Goal: Task Accomplishment & Management: Manage account settings

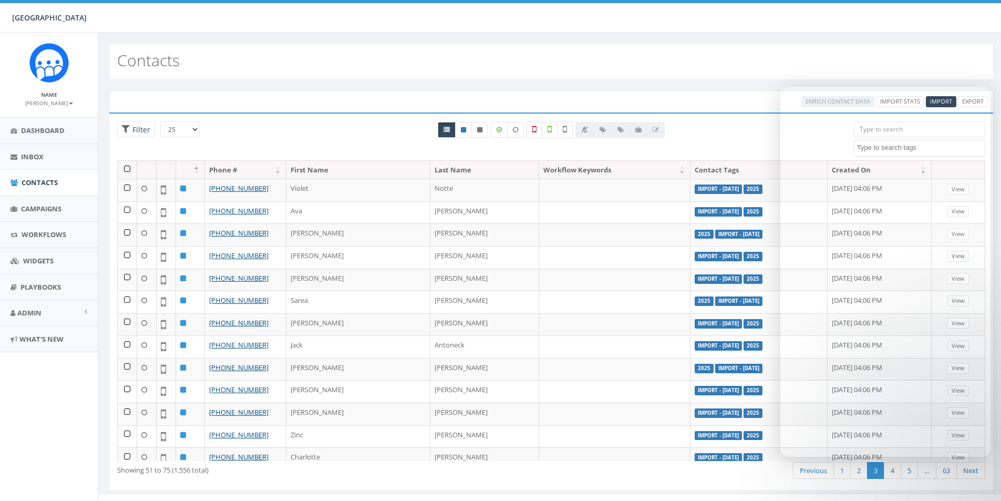
select select
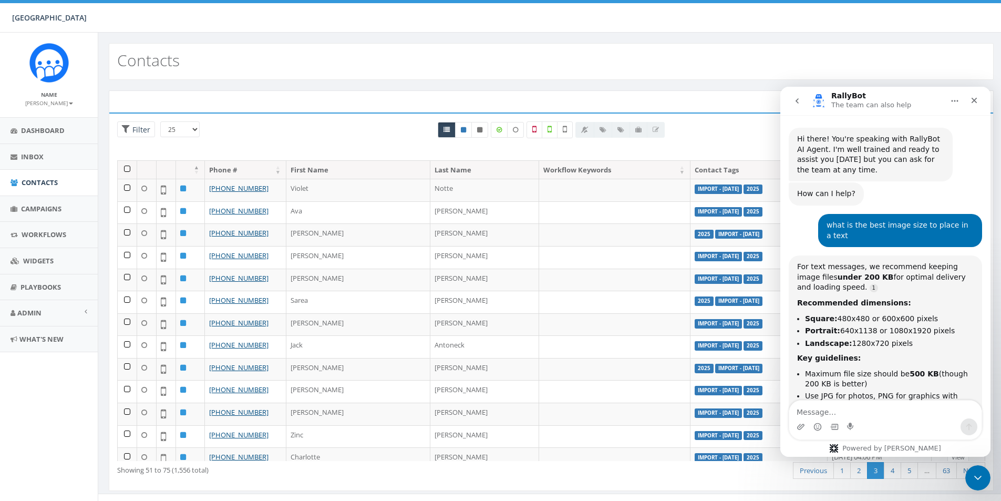
scroll to position [2, 0]
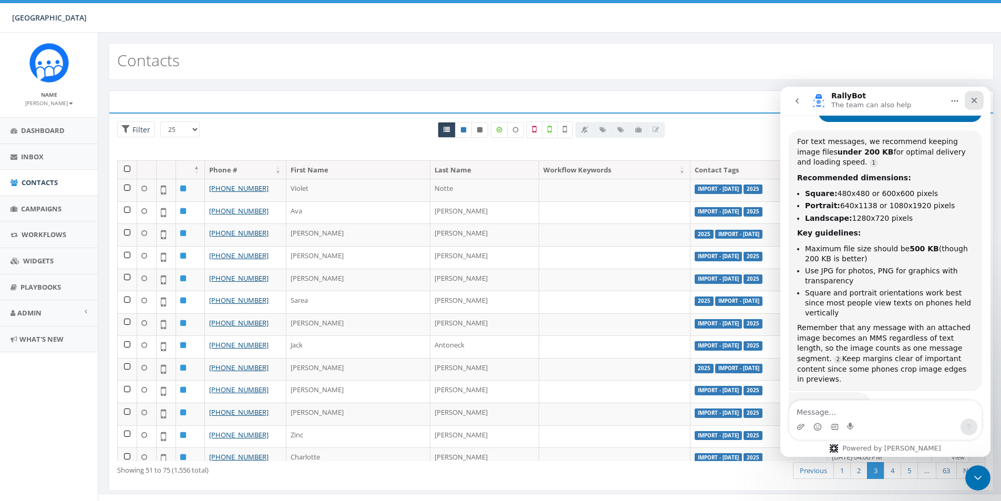
click at [971, 100] on icon "Close" at bounding box center [974, 100] width 8 height 8
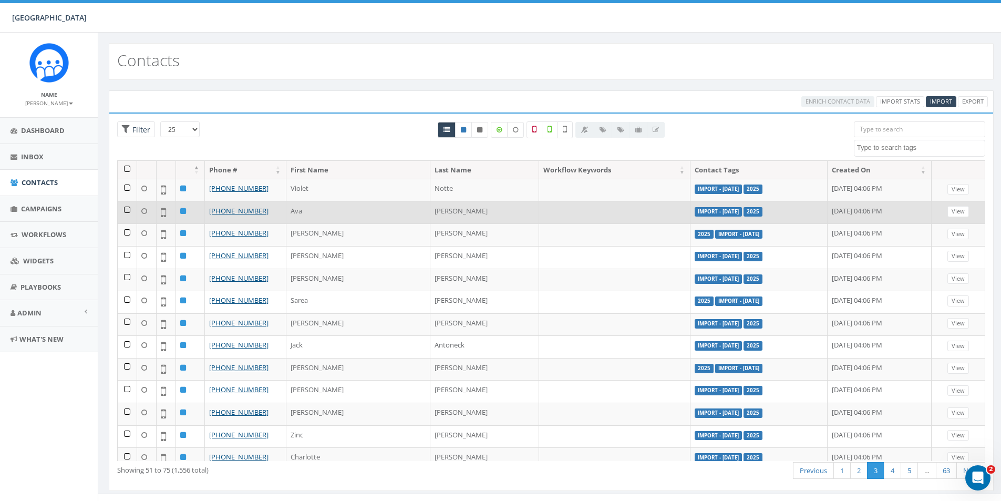
scroll to position [186, 0]
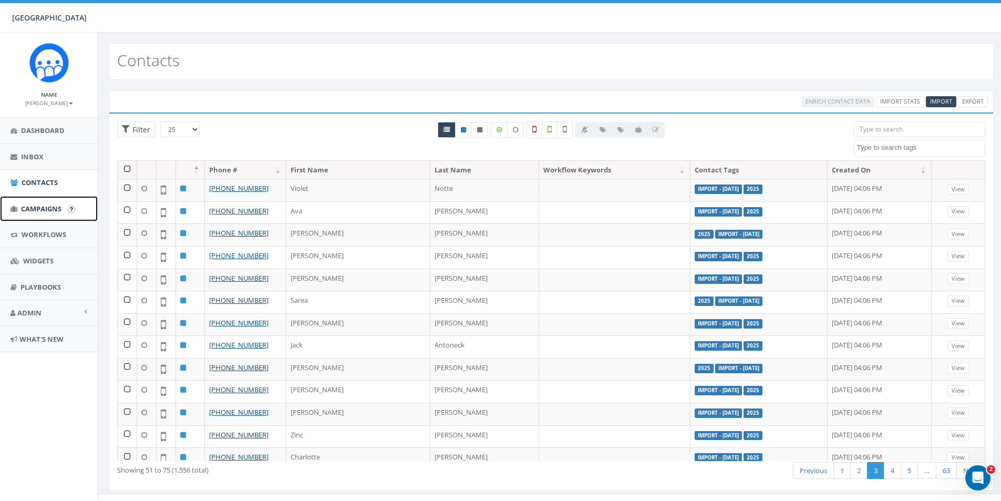
click at [39, 209] on span "Campaigns" at bounding box center [41, 208] width 40 height 9
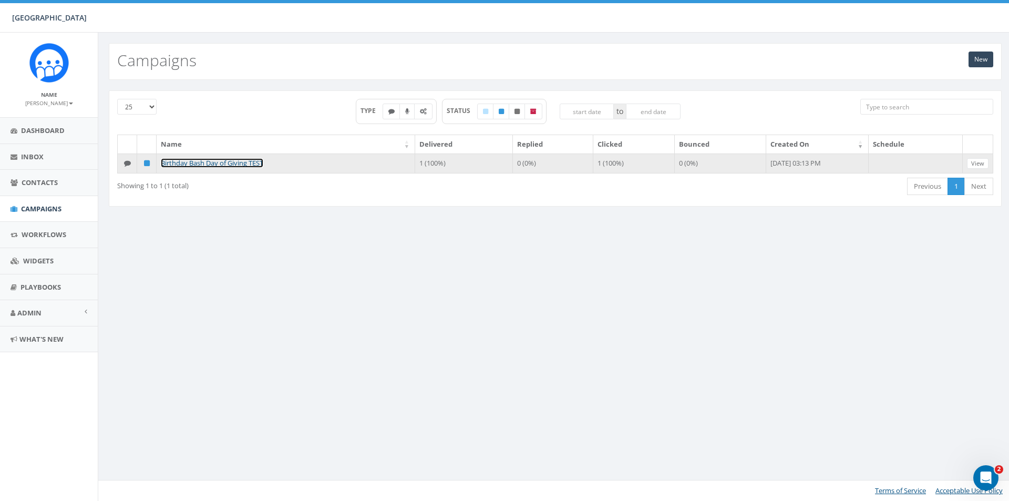
click at [208, 164] on link "Birthday Bash Day of Giving TEST" at bounding box center [212, 162] width 102 height 9
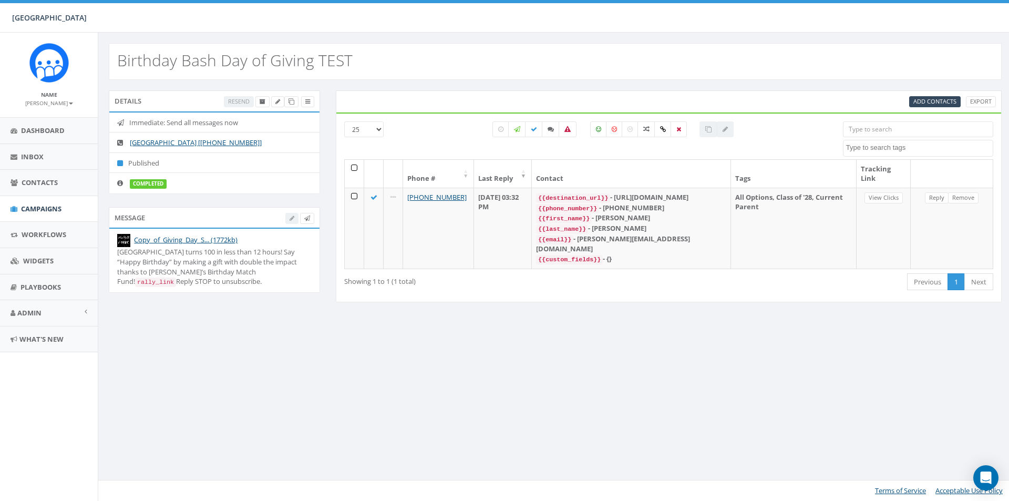
select select
click at [221, 235] on link "Copy_of_Giving_Day_S... (1772kb)" at bounding box center [185, 239] width 103 height 9
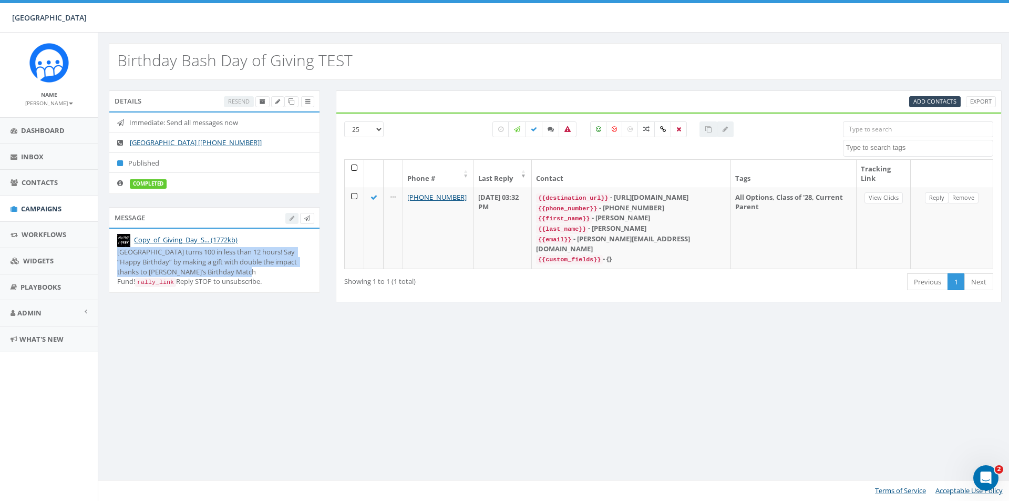
drag, startPoint x: 117, startPoint y: 252, endPoint x: 220, endPoint y: 269, distance: 104.5
click at [220, 269] on div "Solebury School turns 100 in less than 12 hours! Say “Happy Birthday” by making…" at bounding box center [214, 266] width 194 height 39
copy div "Solebury School turns 100 in less than 12 hours! Say “Happy Birthday” by making…"
click at [46, 211] on span "Campaigns" at bounding box center [41, 208] width 40 height 9
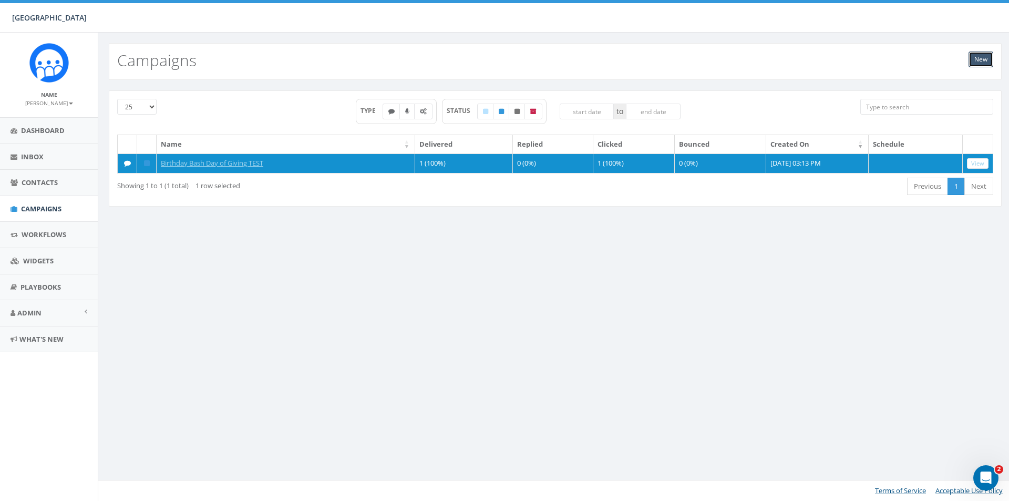
click at [980, 59] on link "New" at bounding box center [980, 59] width 25 height 16
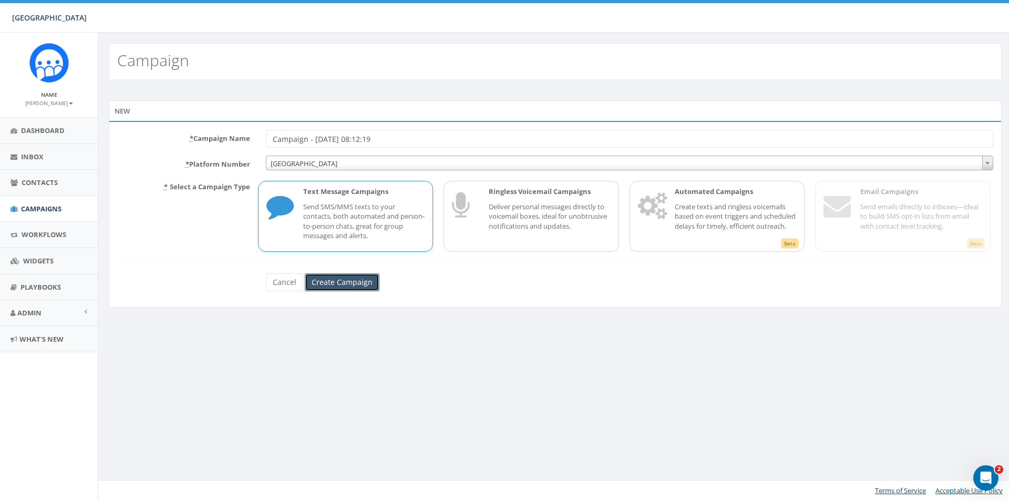
click at [319, 282] on input "Create Campaign" at bounding box center [342, 282] width 75 height 18
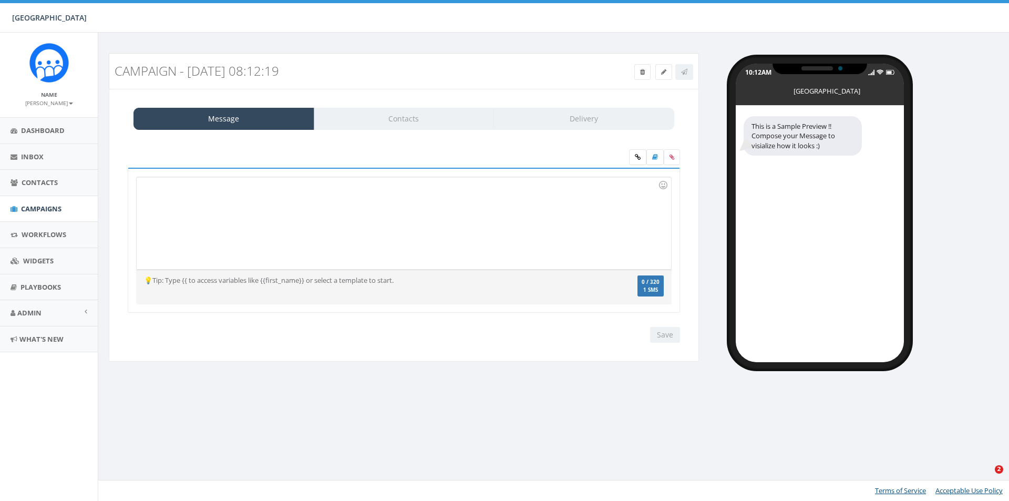
click at [217, 207] on div at bounding box center [404, 223] width 534 height 92
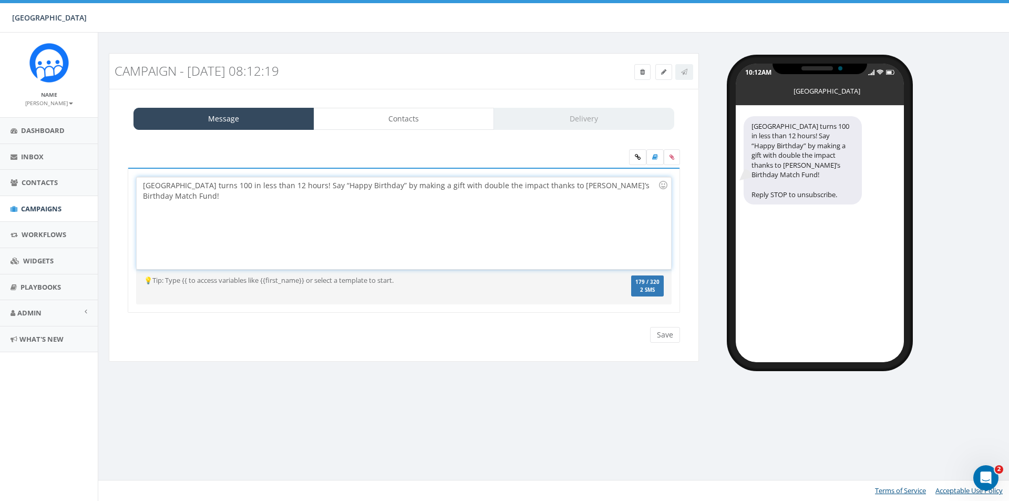
click at [199, 194] on div "[GEOGRAPHIC_DATA] turns 100 in less than 12 hours! Say “Happy Birthday” by maki…" at bounding box center [404, 223] width 534 height 92
click at [524, 210] on div "[GEOGRAPHIC_DATA] turns 100 in less than 12 hours! Say “Happy Birthday” by maki…" at bounding box center [404, 223] width 534 height 92
click at [637, 156] on icon at bounding box center [638, 157] width 6 height 6
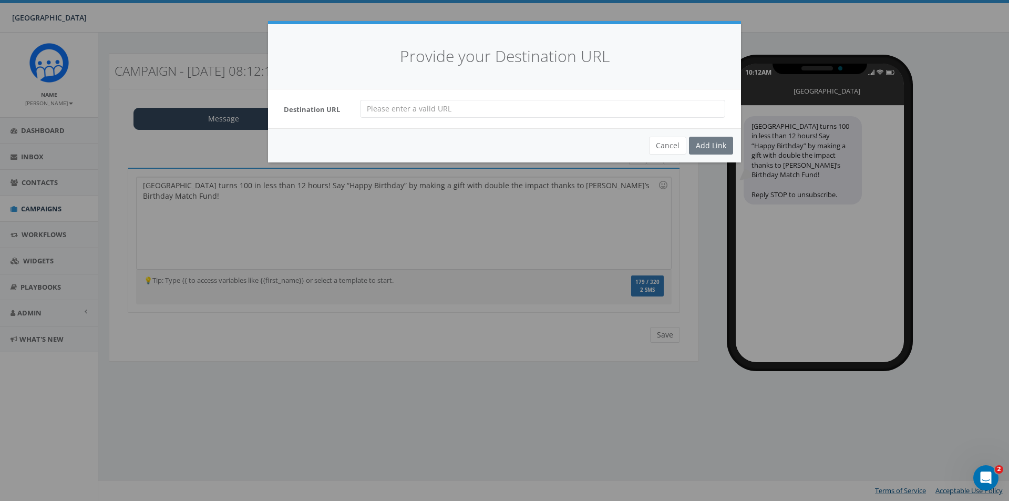
click at [478, 110] on input "url" at bounding box center [542, 109] width 365 height 18
paste input "https://give.solebury.org/campaign/708791/donate"
type input "https://give.solebury.org/campaign/708791/donate"
click at [703, 144] on div "Add Link" at bounding box center [711, 146] width 44 height 18
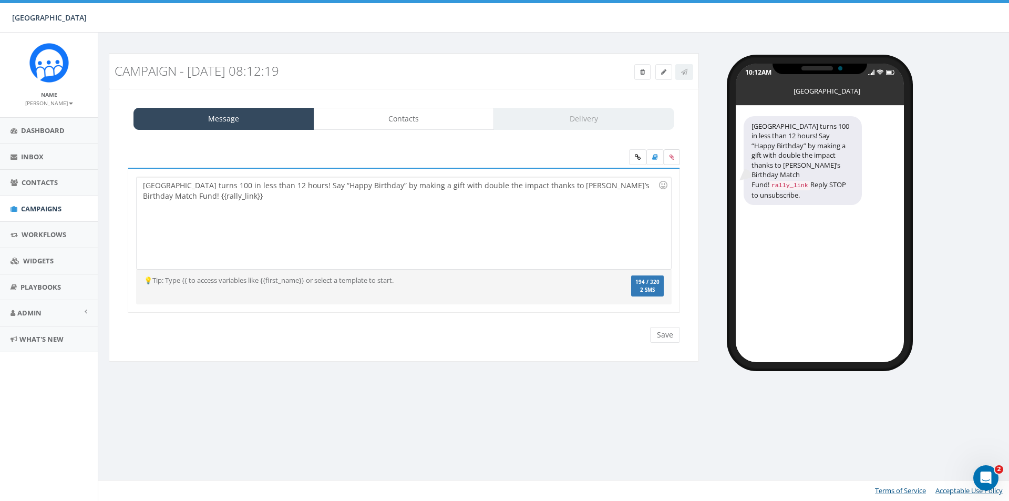
click at [672, 158] on icon at bounding box center [671, 157] width 5 height 6
click at [0, 0] on input "file" at bounding box center [0, 0] width 0 height 0
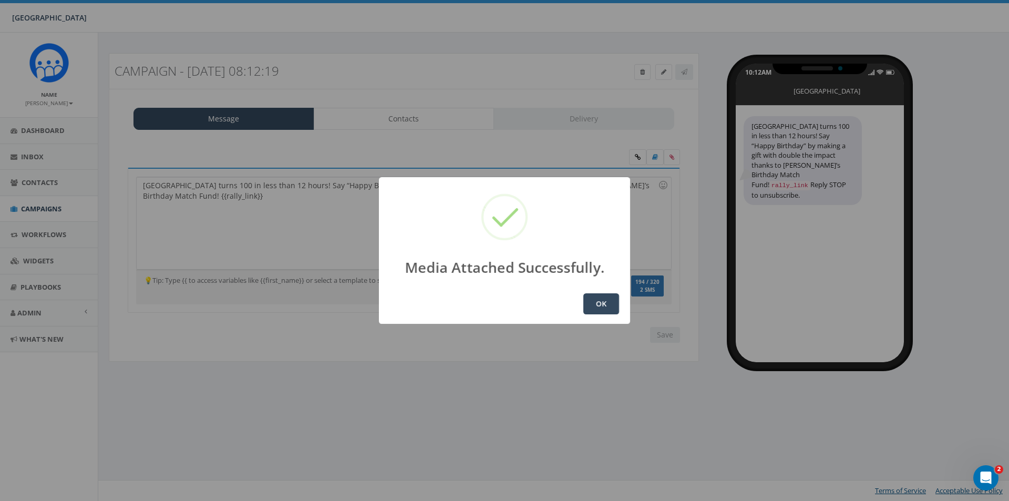
click at [596, 304] on button "OK" at bounding box center [601, 303] width 36 height 21
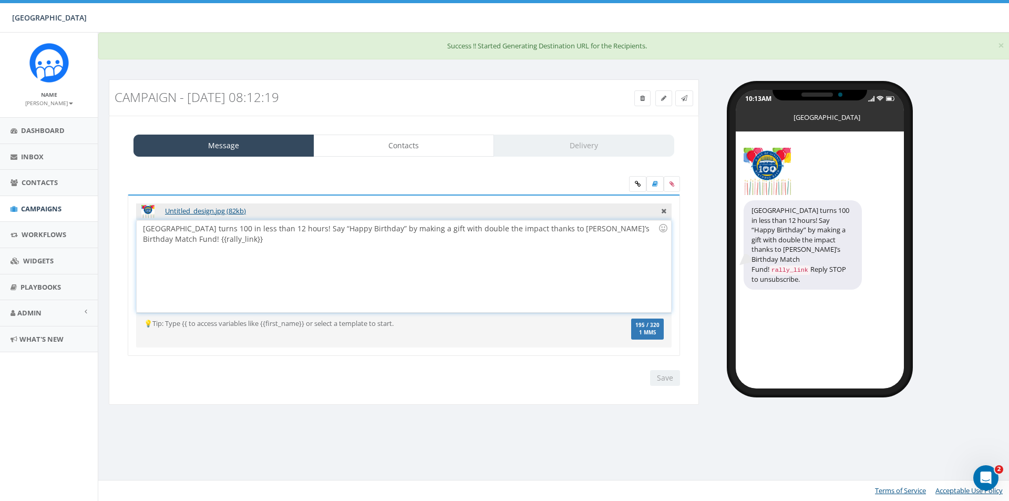
click at [142, 227] on div "[GEOGRAPHIC_DATA] turns 100 in less than 12 hours! Say “Happy Birthday” by maki…" at bounding box center [404, 266] width 534 height 92
